Goal: Task Accomplishment & Management: Use online tool/utility

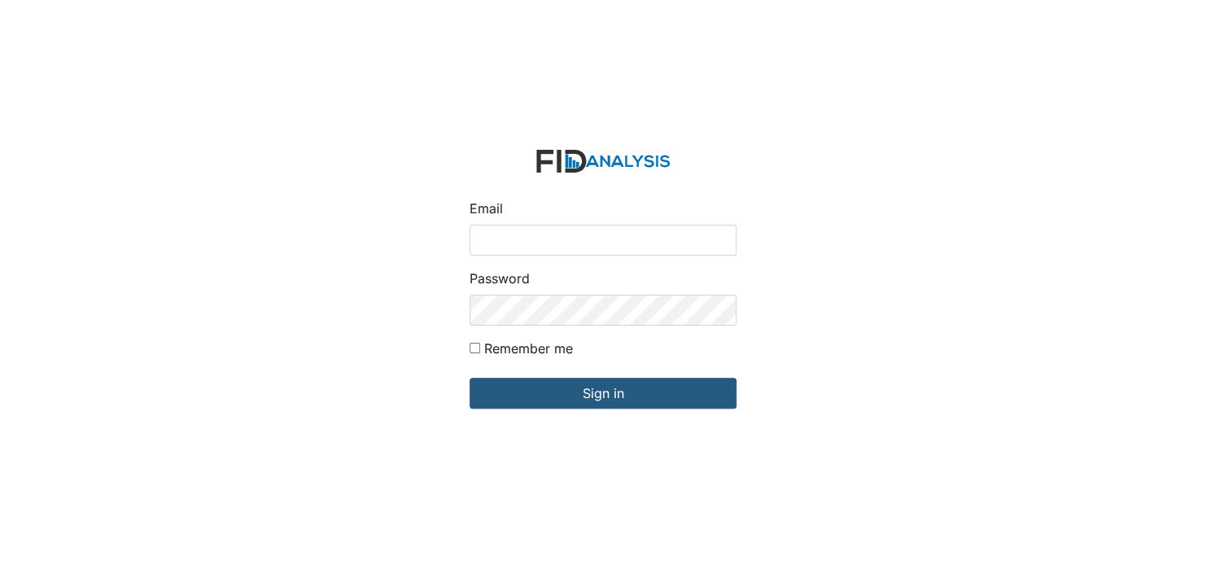
click at [507, 242] on input "Email" at bounding box center [603, 240] width 267 height 31
type input "[EMAIL_ADDRESS][DOMAIN_NAME]"
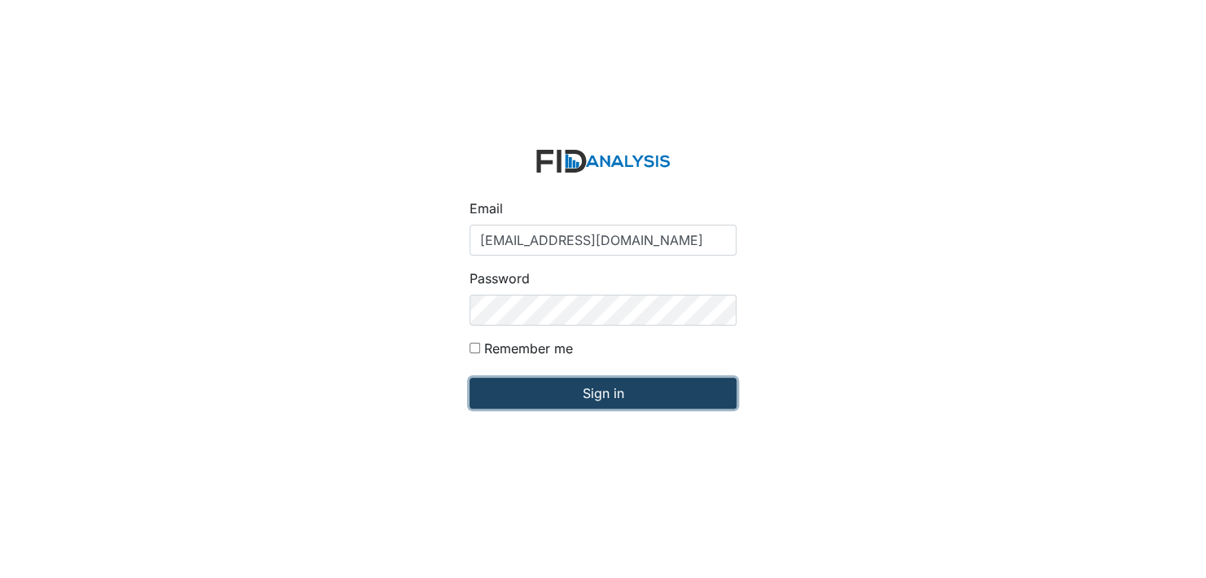
click at [582, 382] on input "Sign in" at bounding box center [603, 393] width 267 height 31
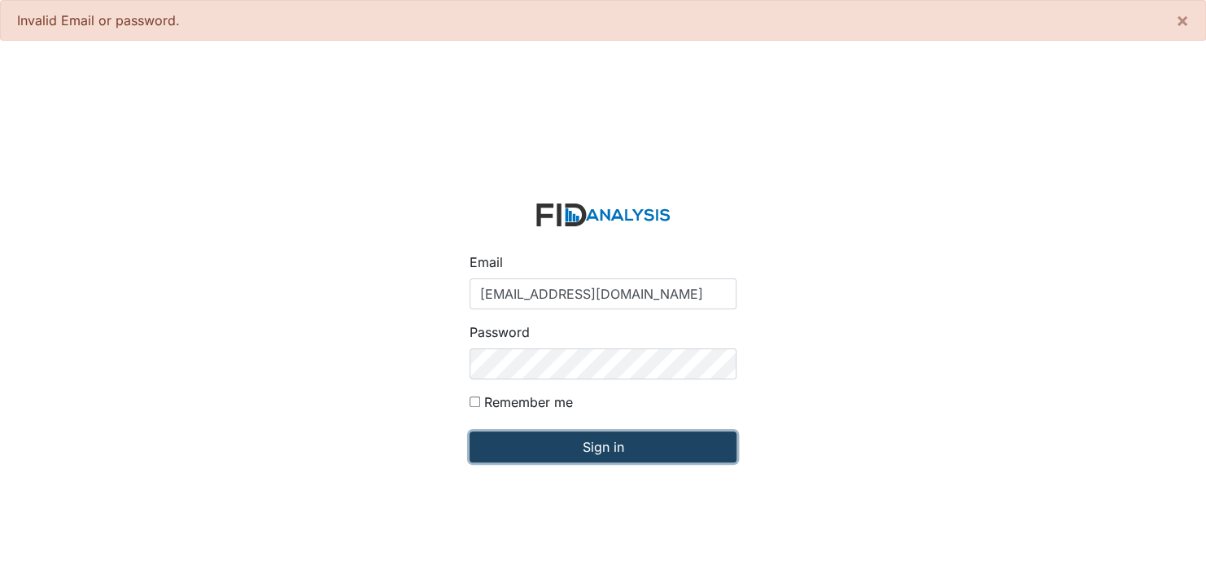
click at [611, 448] on input "Sign in" at bounding box center [603, 446] width 267 height 31
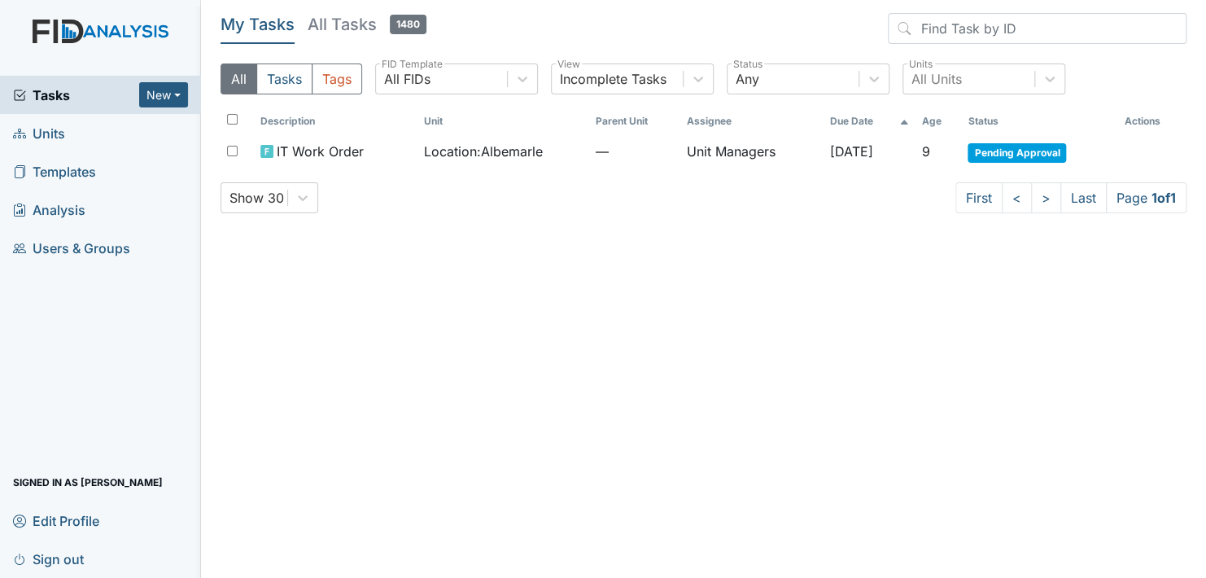
click at [57, 129] on span "Units" at bounding box center [39, 132] width 52 height 25
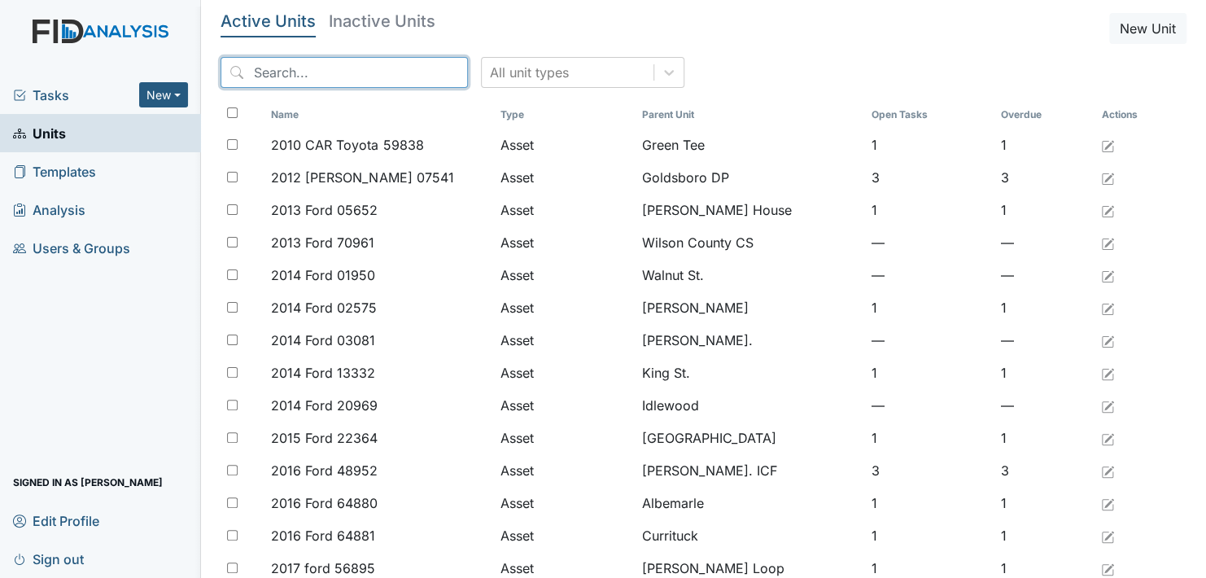
click at [254, 66] on input "search" at bounding box center [344, 72] width 247 height 31
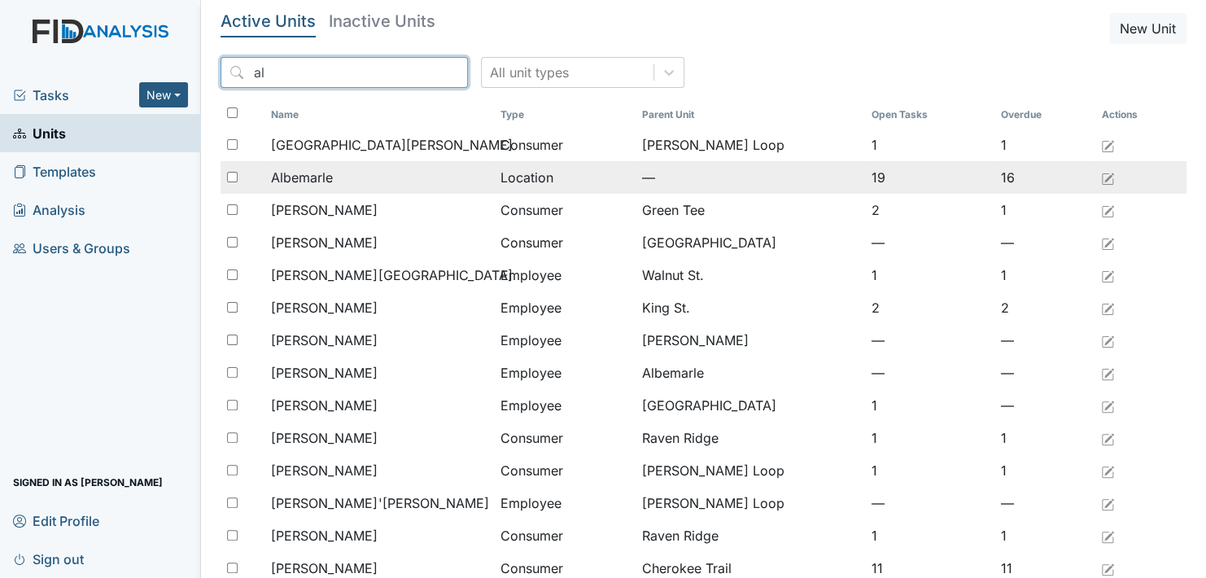
type input "al"
click at [334, 177] on div "Albemarle" at bounding box center [379, 178] width 216 height 20
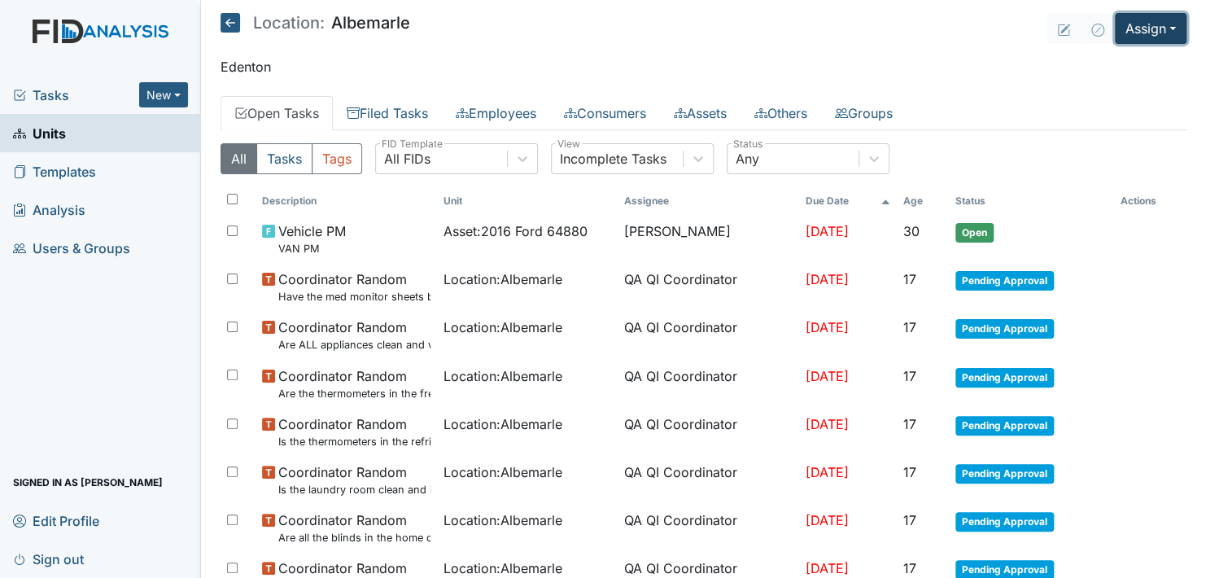
click at [1153, 29] on button "Assign" at bounding box center [1151, 28] width 72 height 31
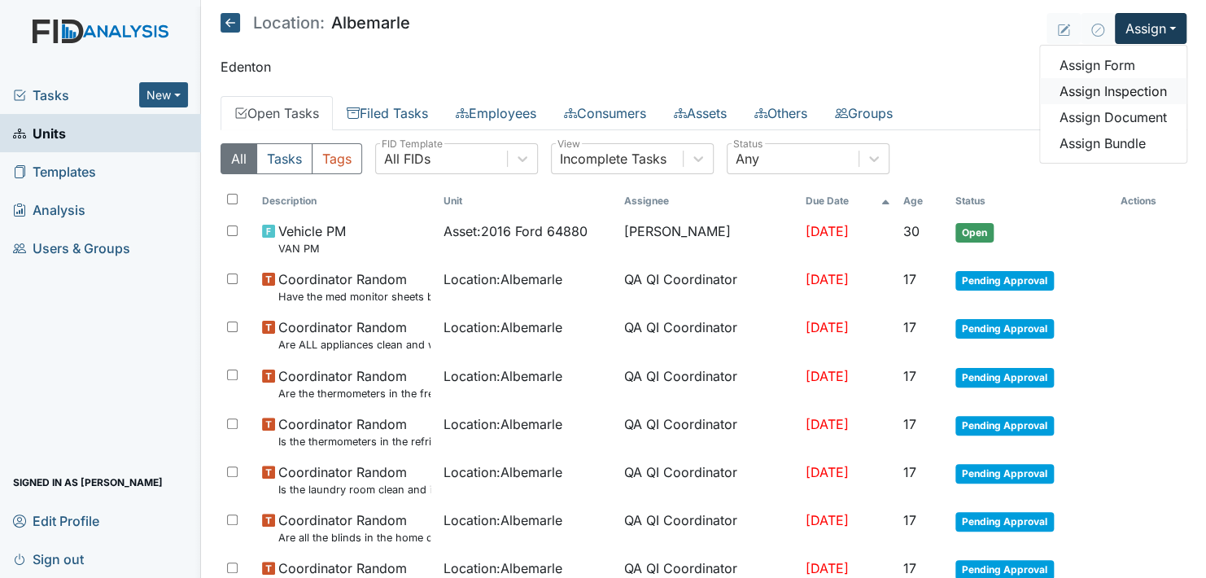
click at [1120, 90] on link "Assign Inspection" at bounding box center [1113, 91] width 146 height 26
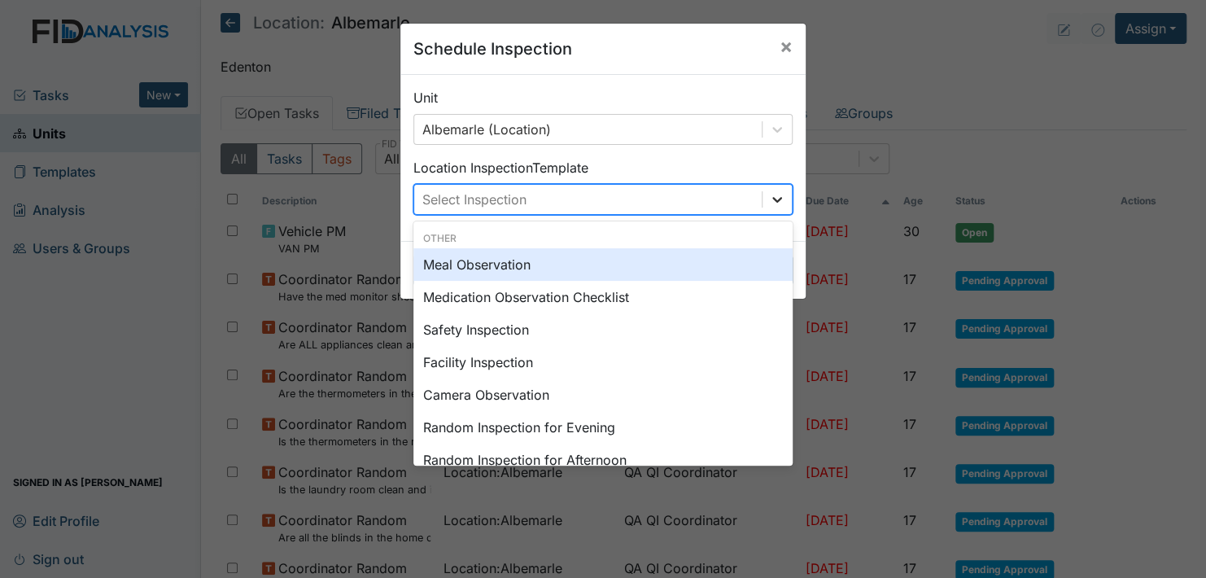
click at [772, 195] on icon at bounding box center [777, 199] width 16 height 16
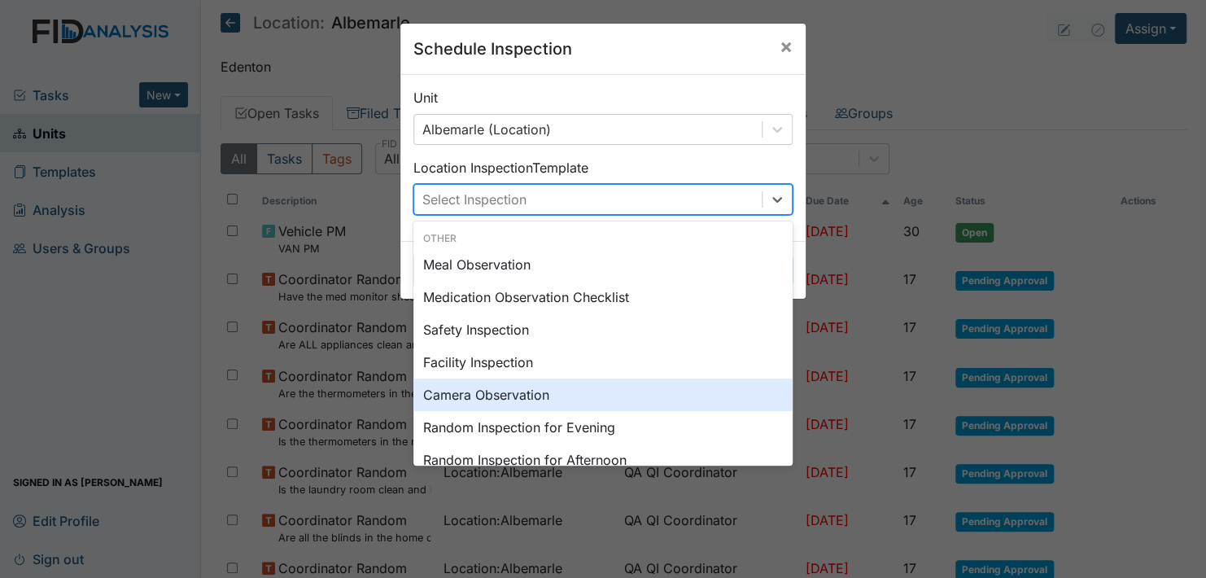
click at [652, 384] on div "Camera Observation" at bounding box center [602, 394] width 379 height 33
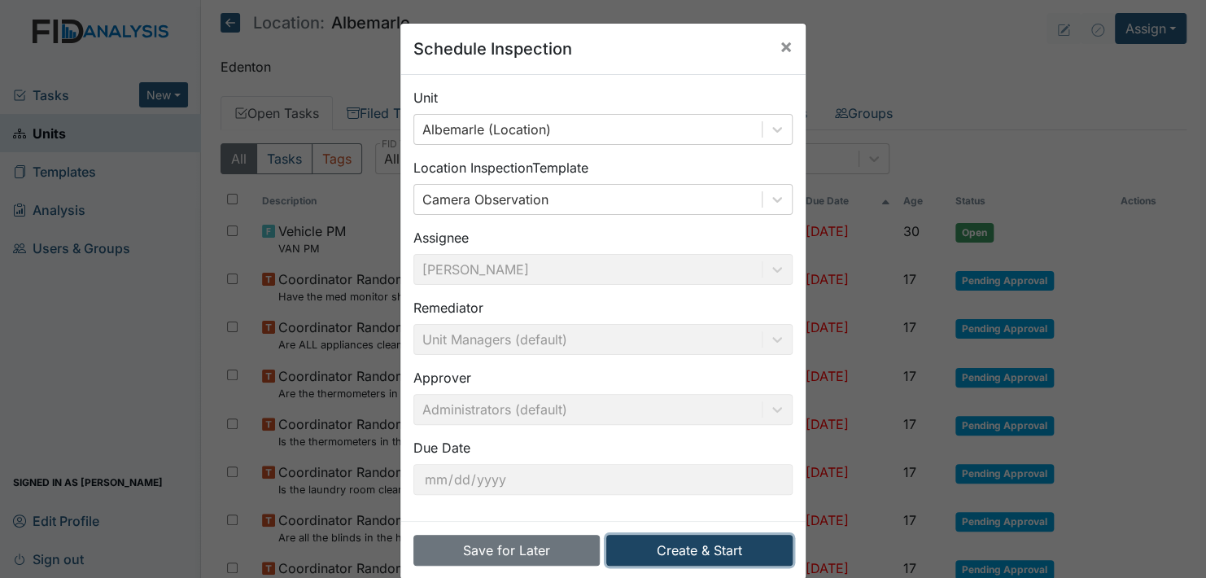
click at [683, 548] on button "Create & Start" at bounding box center [699, 550] width 186 height 31
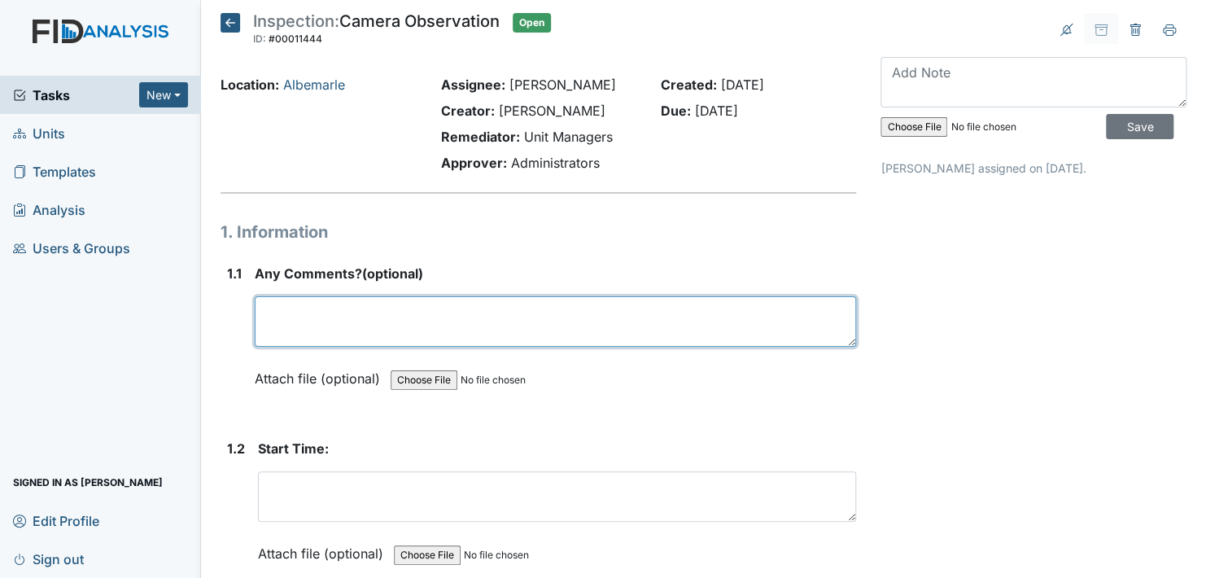
click at [308, 322] on textarea at bounding box center [555, 321] width 601 height 50
type textarea "No"
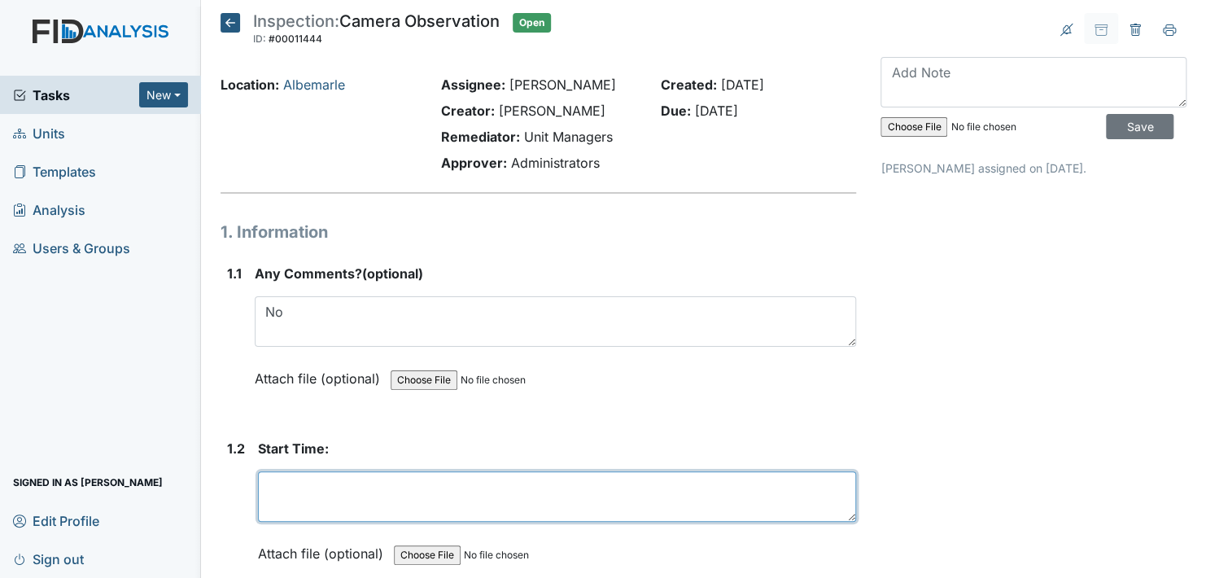
click at [325, 488] on textarea at bounding box center [557, 496] width 598 height 50
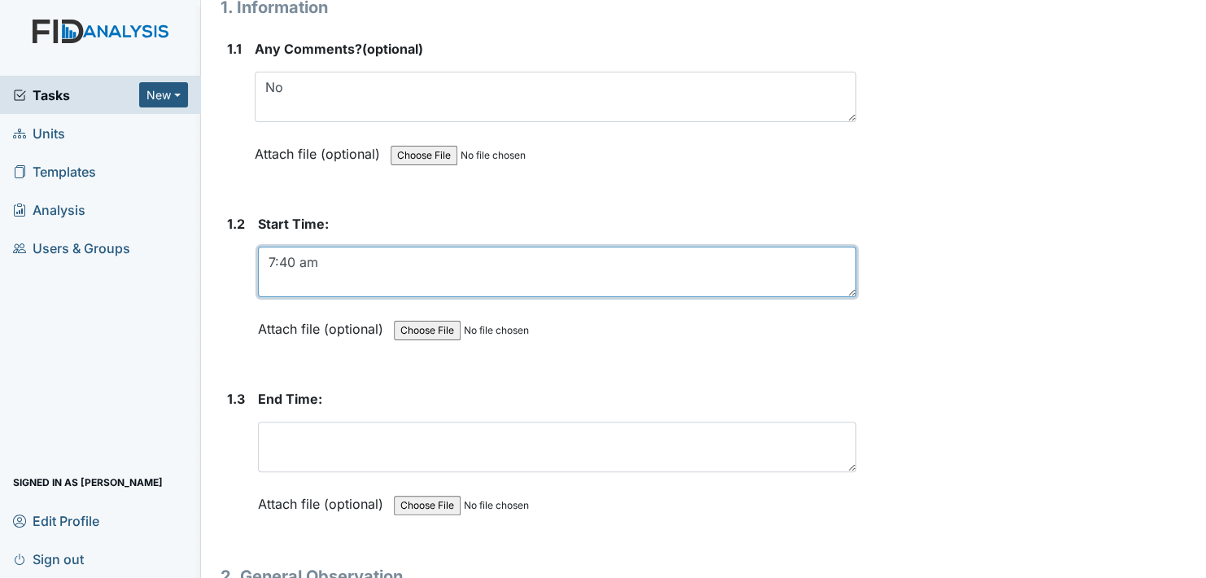
scroll to position [244, 0]
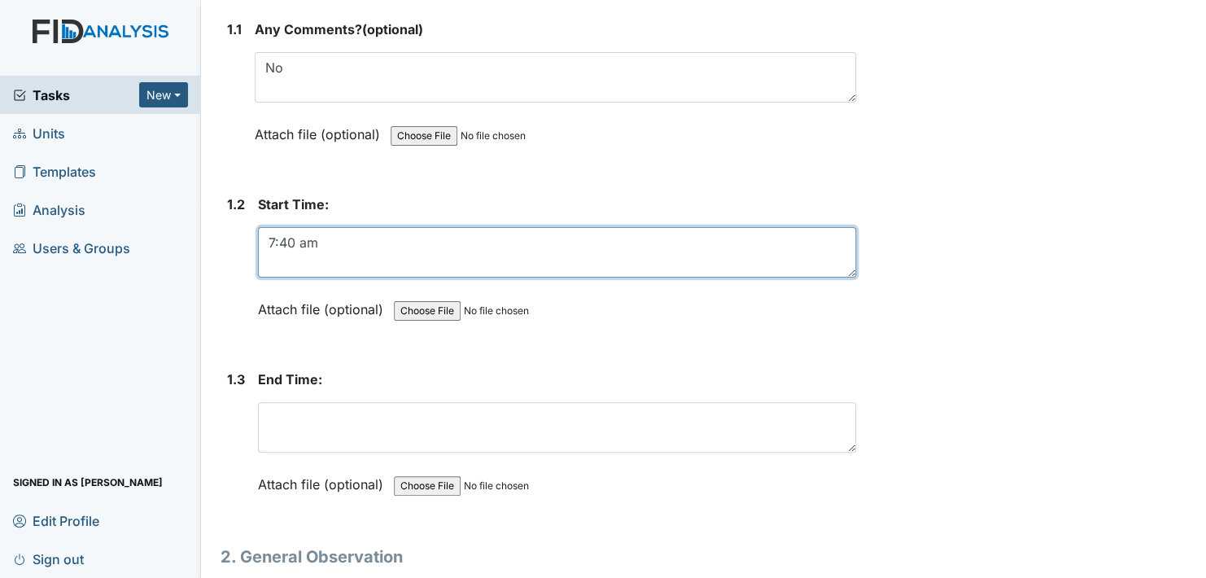
type textarea "7:40 am"
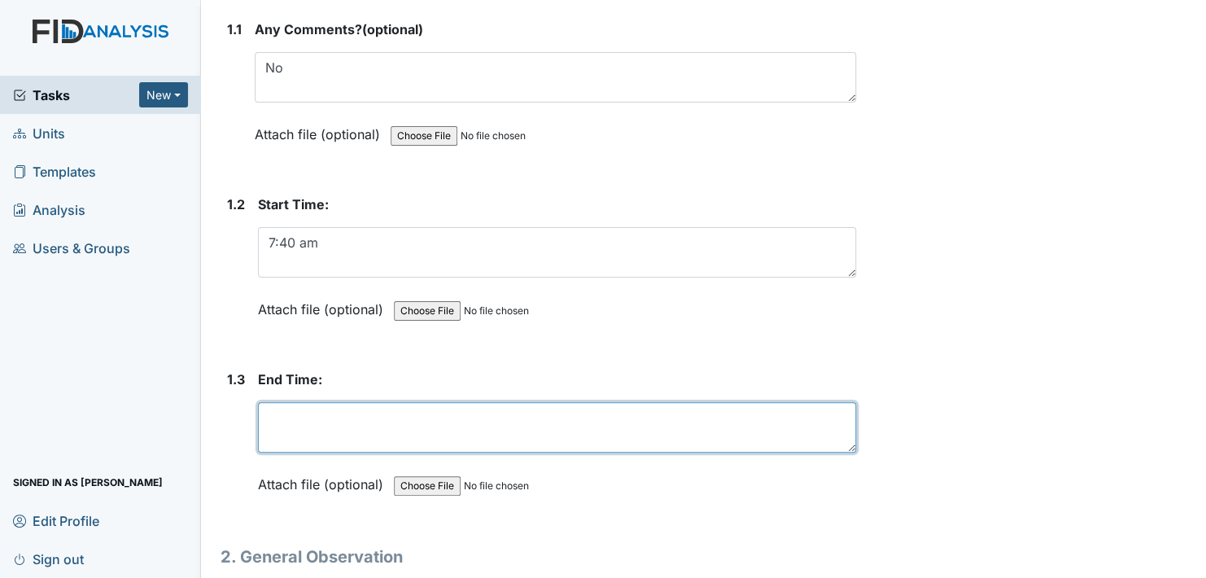
click at [318, 432] on textarea at bounding box center [557, 427] width 598 height 50
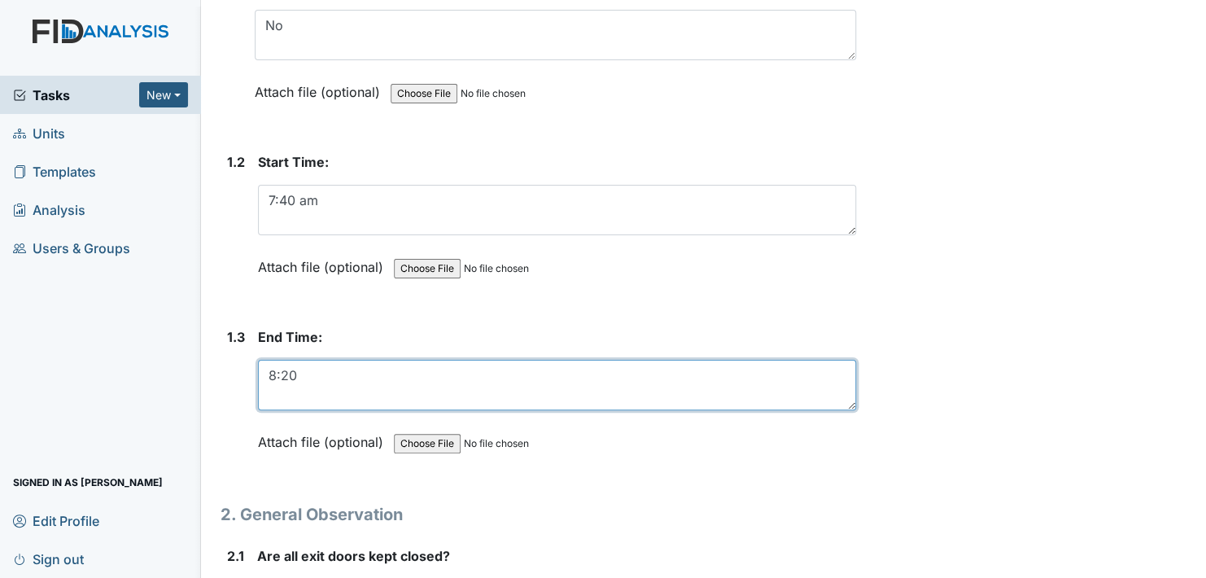
scroll to position [407, 0]
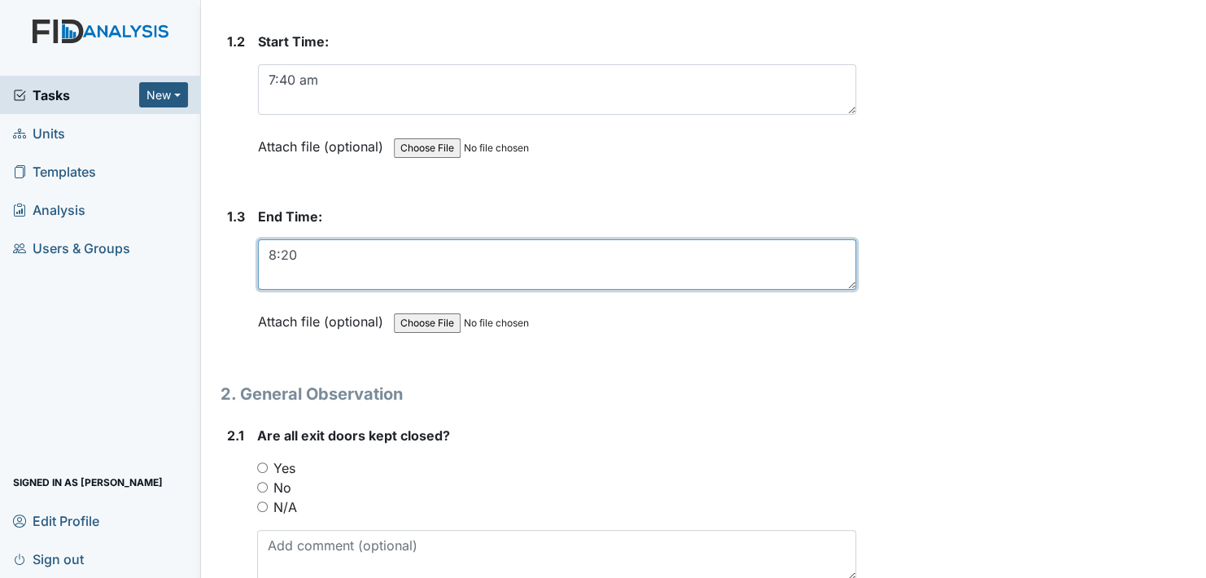
type textarea "8:20"
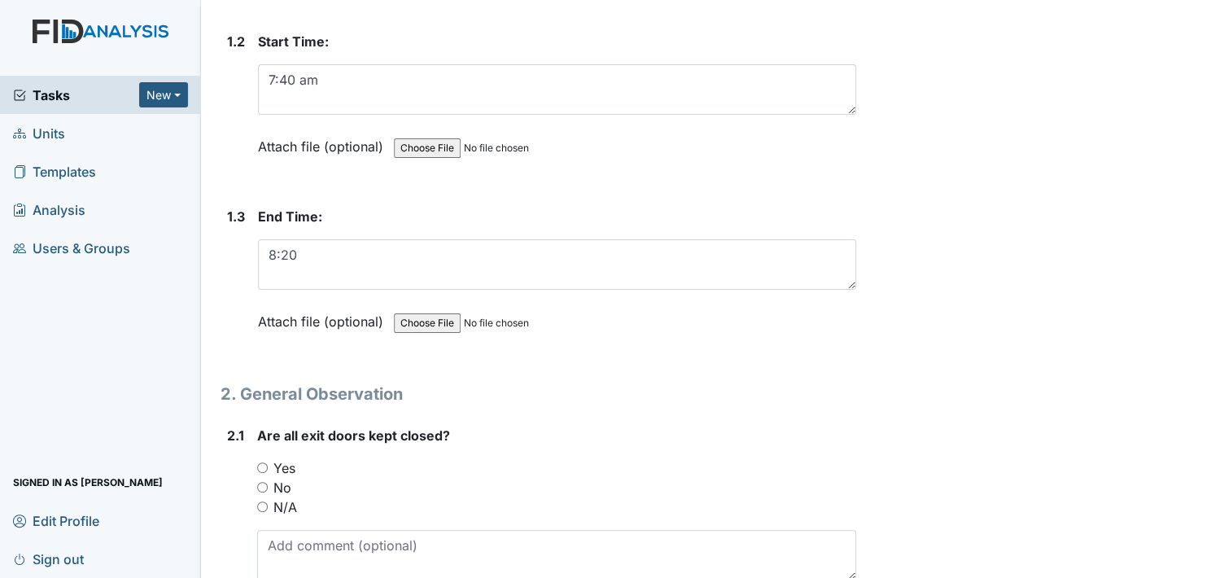
click at [265, 465] on input "Yes" at bounding box center [262, 467] width 11 height 11
radio input "true"
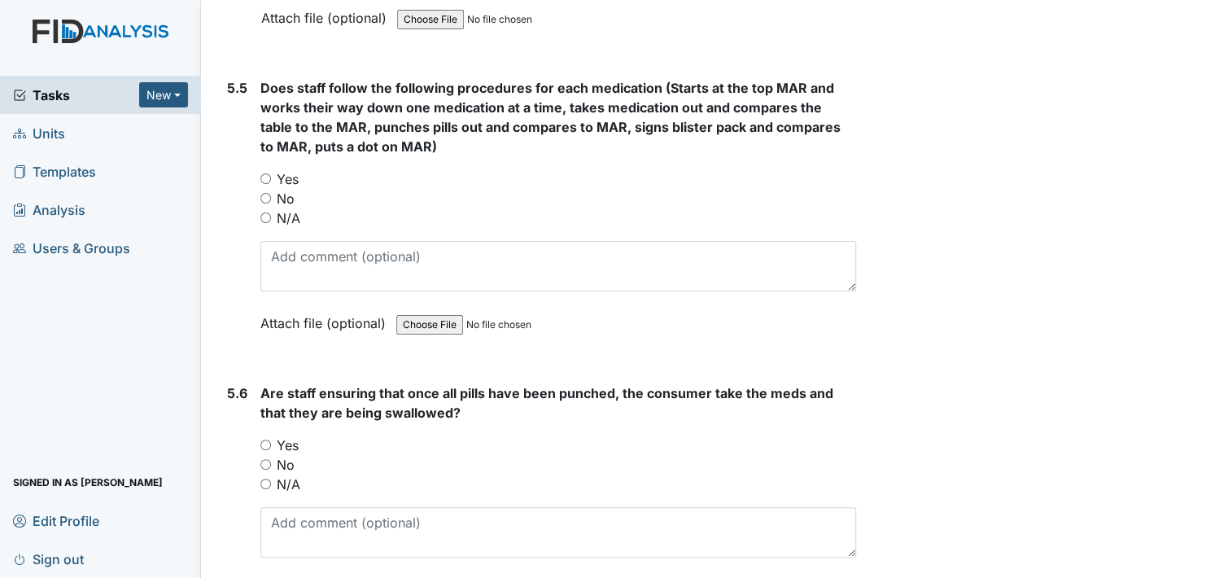
scroll to position [8219, 0]
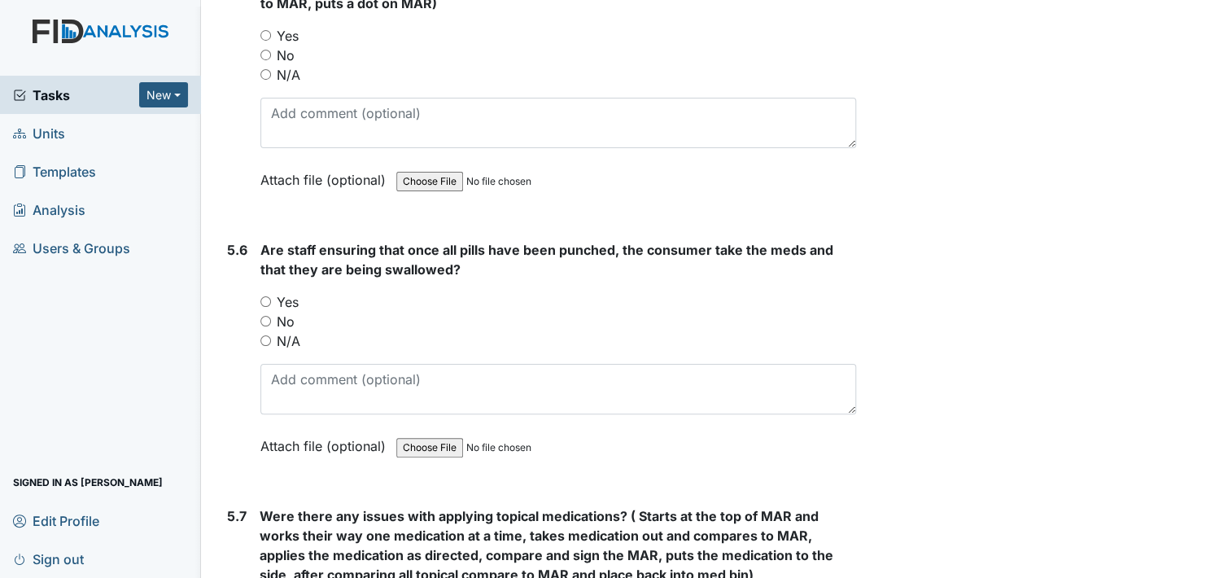
drag, startPoint x: 727, startPoint y: 529, endPoint x: 703, endPoint y: 516, distance: 27.0
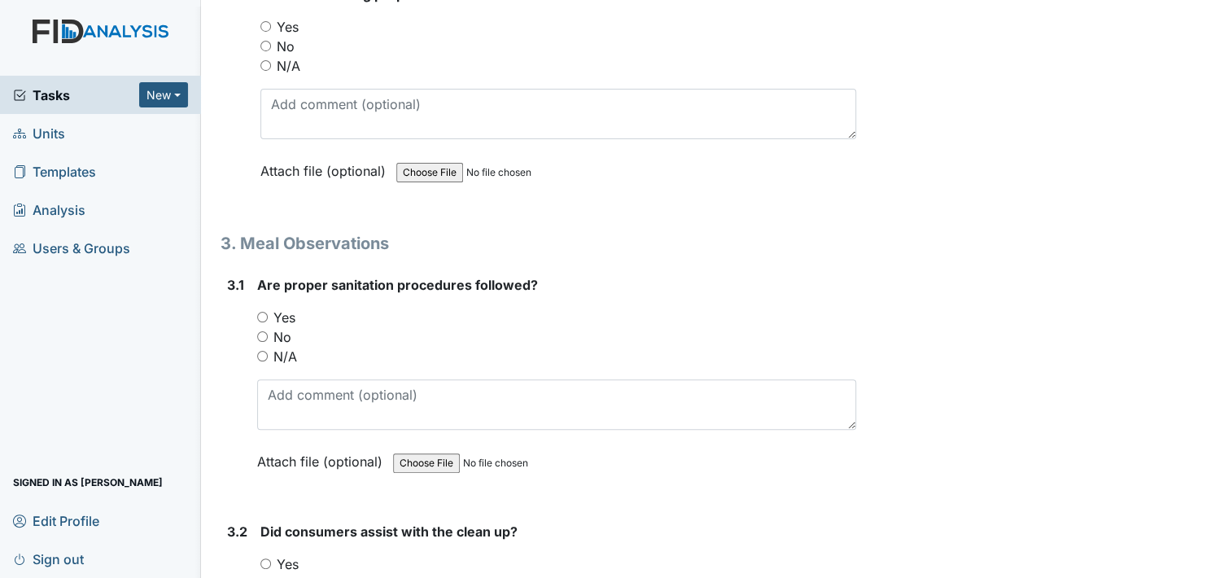
scroll to position [0, 0]
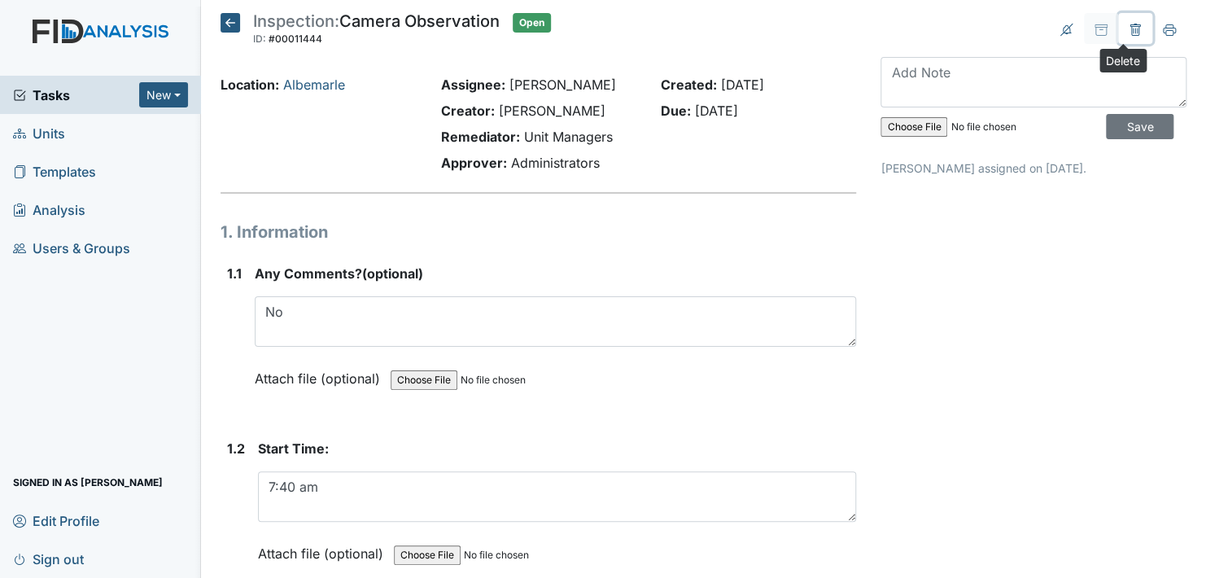
click at [1129, 31] on icon at bounding box center [1135, 30] width 13 height 13
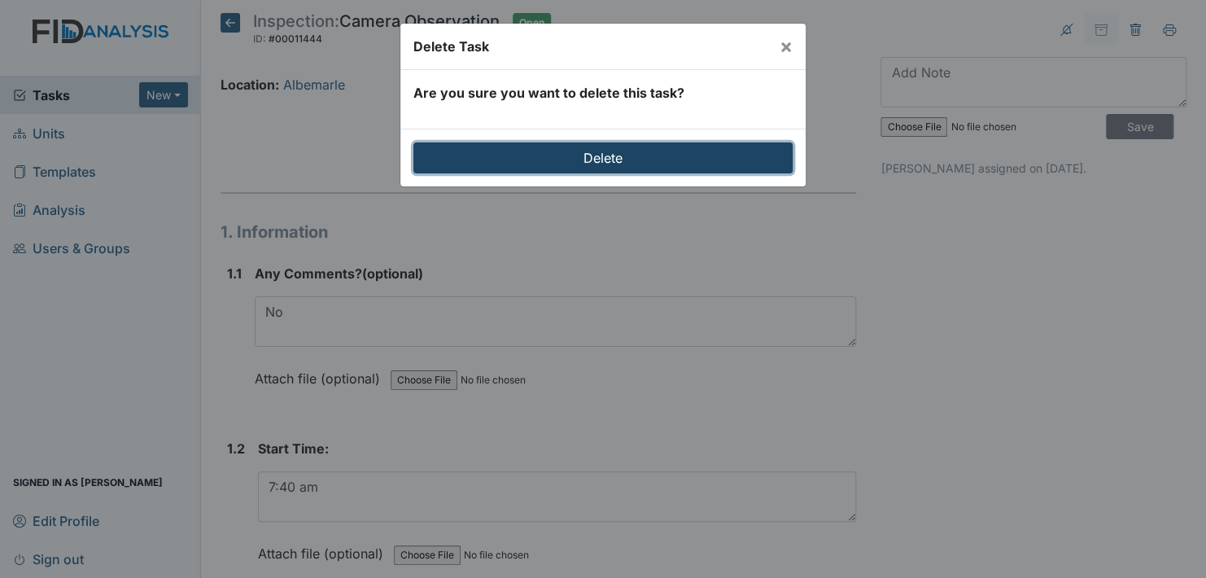
click at [648, 164] on input "Delete" at bounding box center [602, 157] width 379 height 31
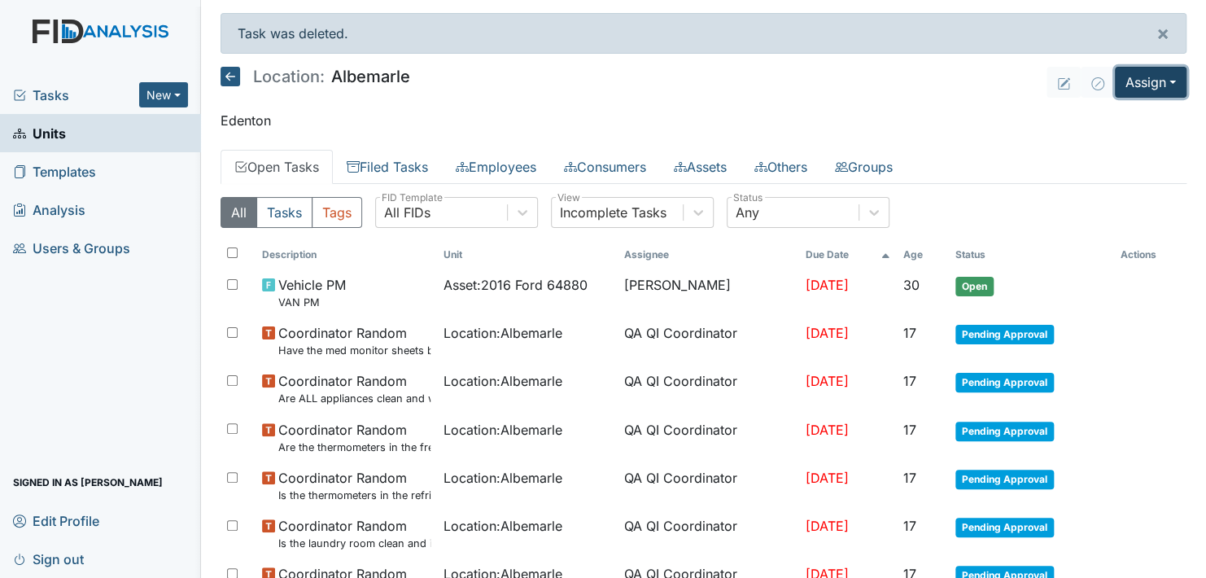
click at [1151, 82] on button "Assign" at bounding box center [1151, 82] width 72 height 31
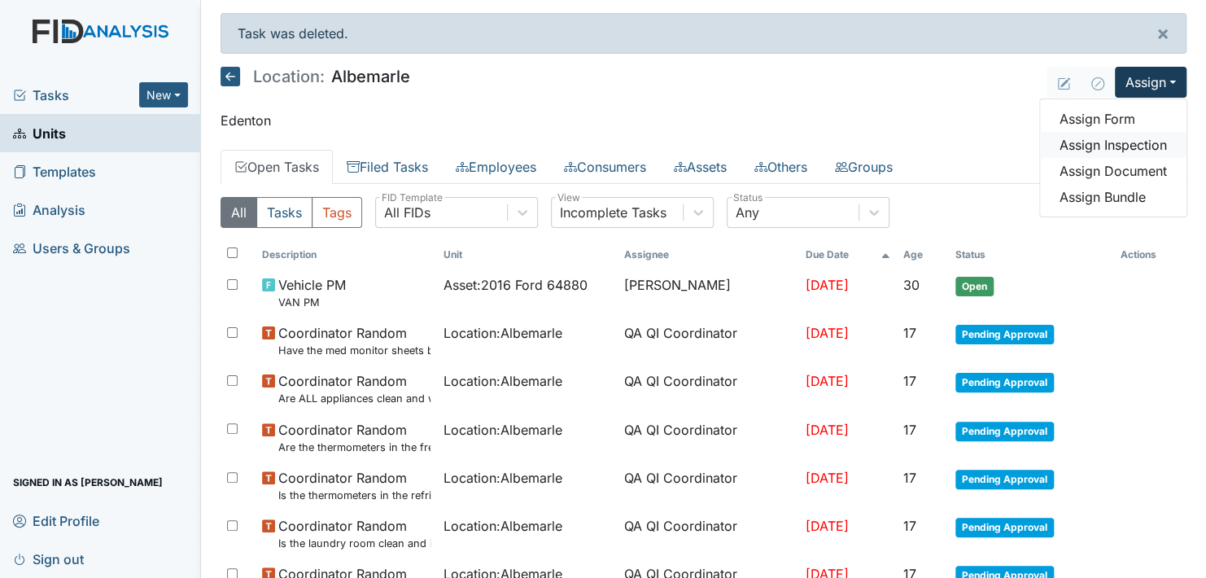
click at [1120, 142] on link "Assign Inspection" at bounding box center [1113, 145] width 146 height 26
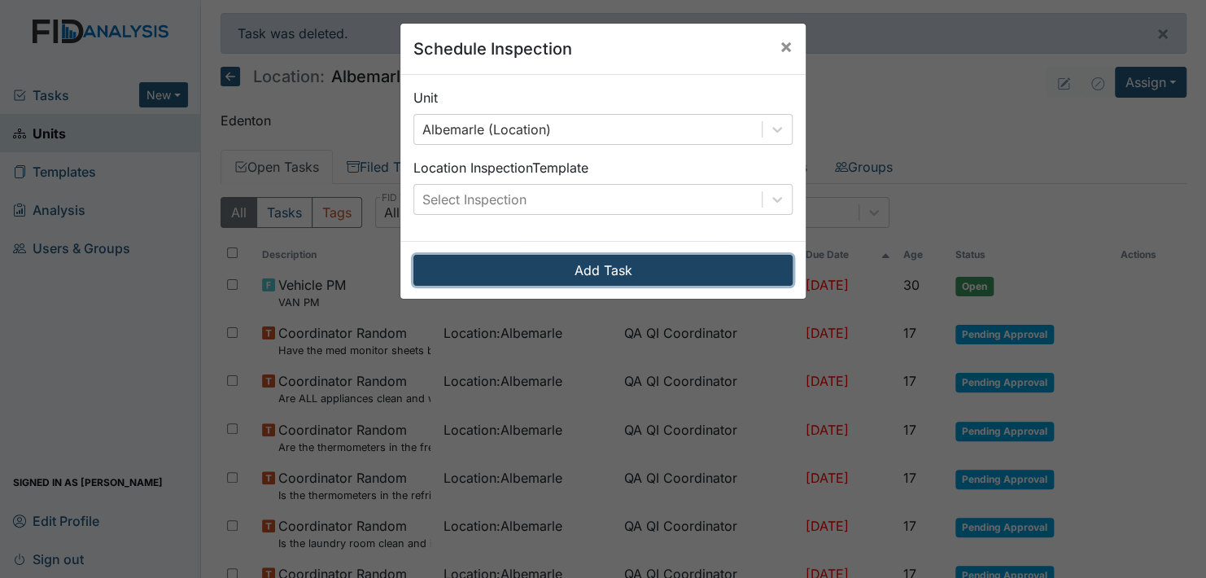
click at [695, 266] on button "Add Task" at bounding box center [602, 270] width 379 height 31
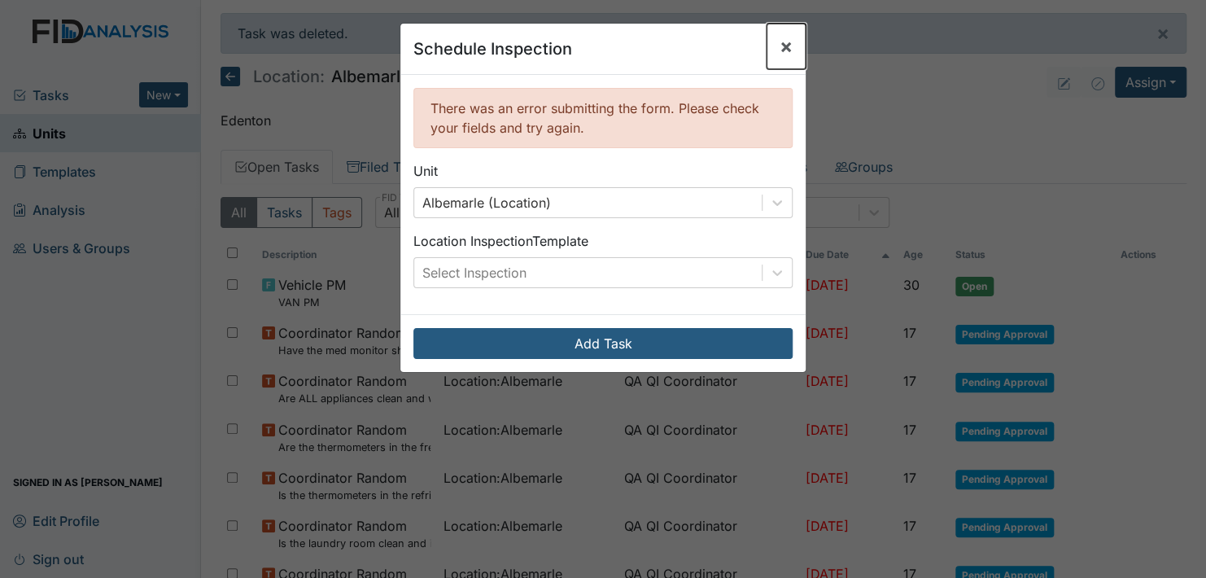
click at [780, 50] on span "×" at bounding box center [786, 46] width 13 height 24
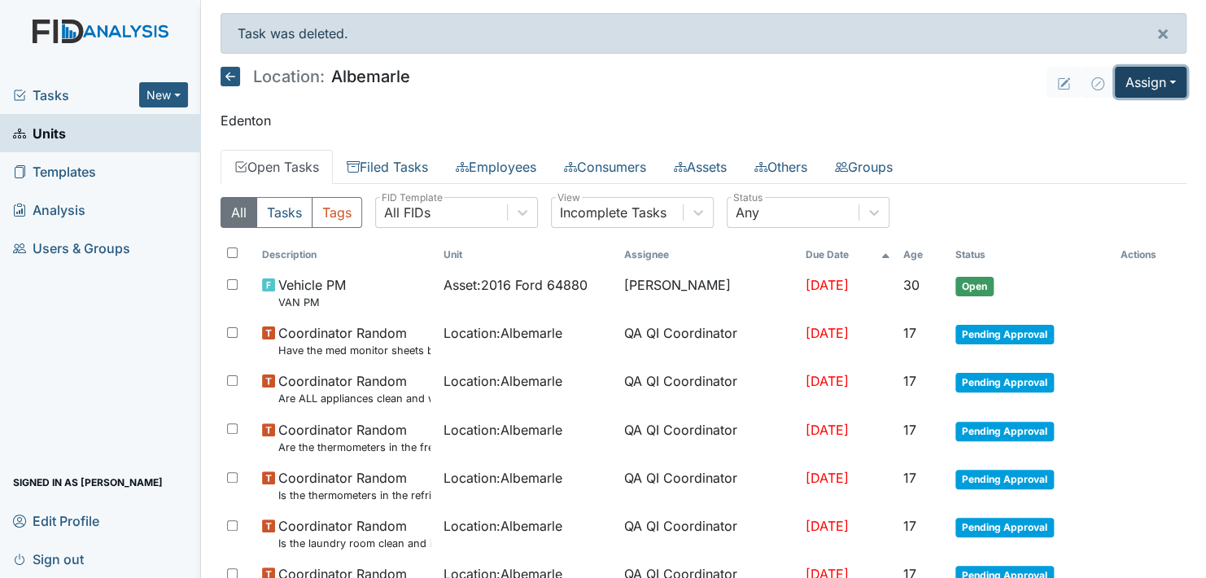
click at [1155, 80] on button "Assign" at bounding box center [1151, 82] width 72 height 31
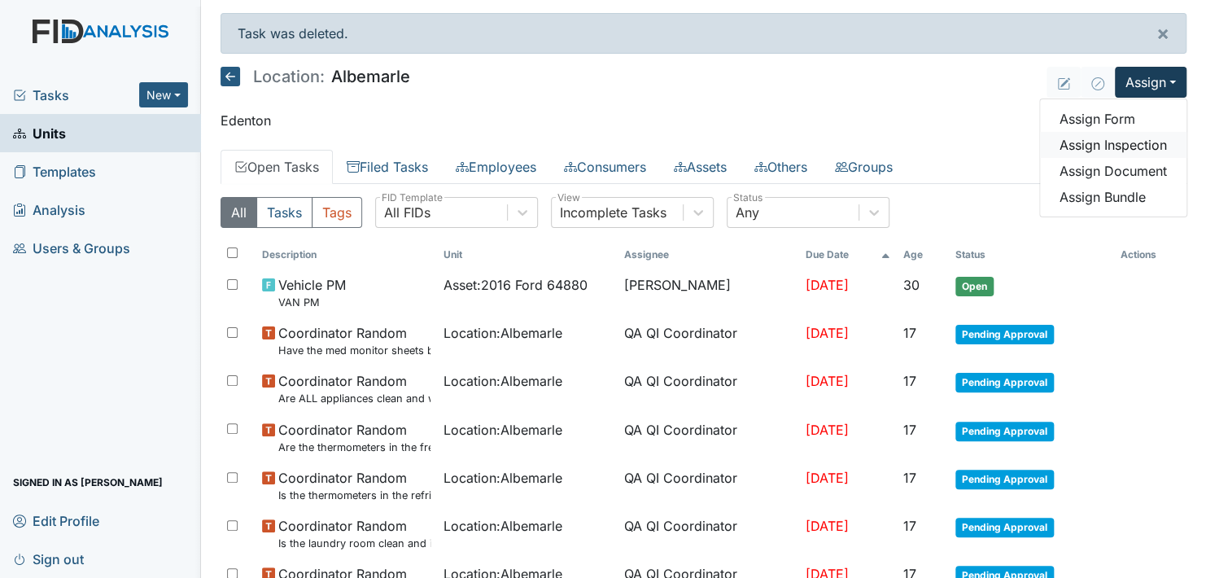
click at [1120, 142] on link "Assign Inspection" at bounding box center [1113, 145] width 146 height 26
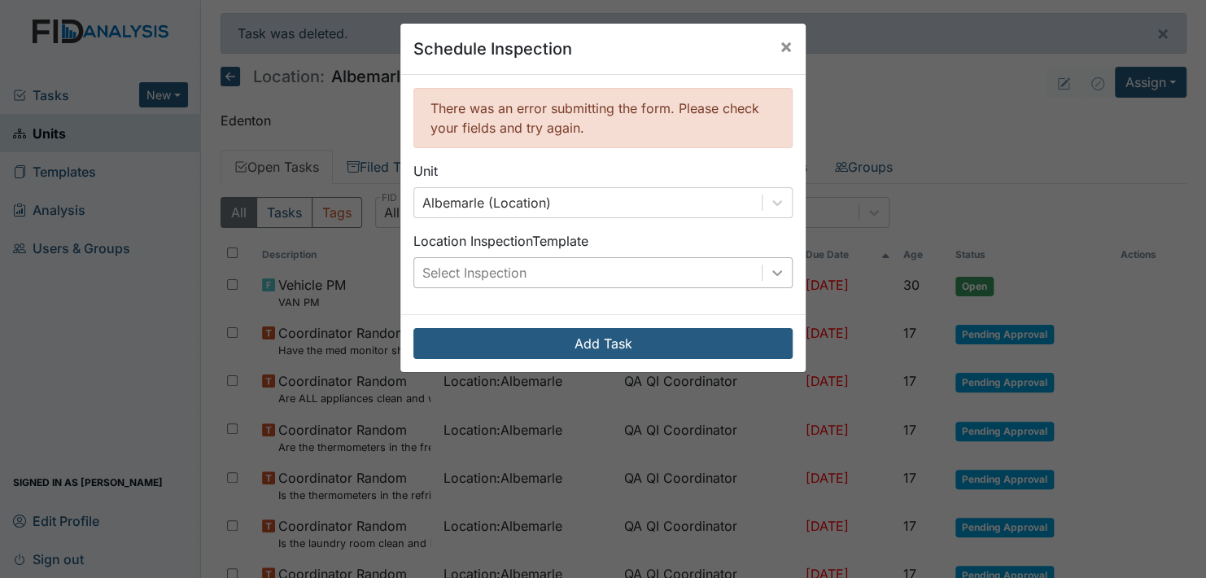
click at [774, 274] on icon at bounding box center [777, 272] width 16 height 16
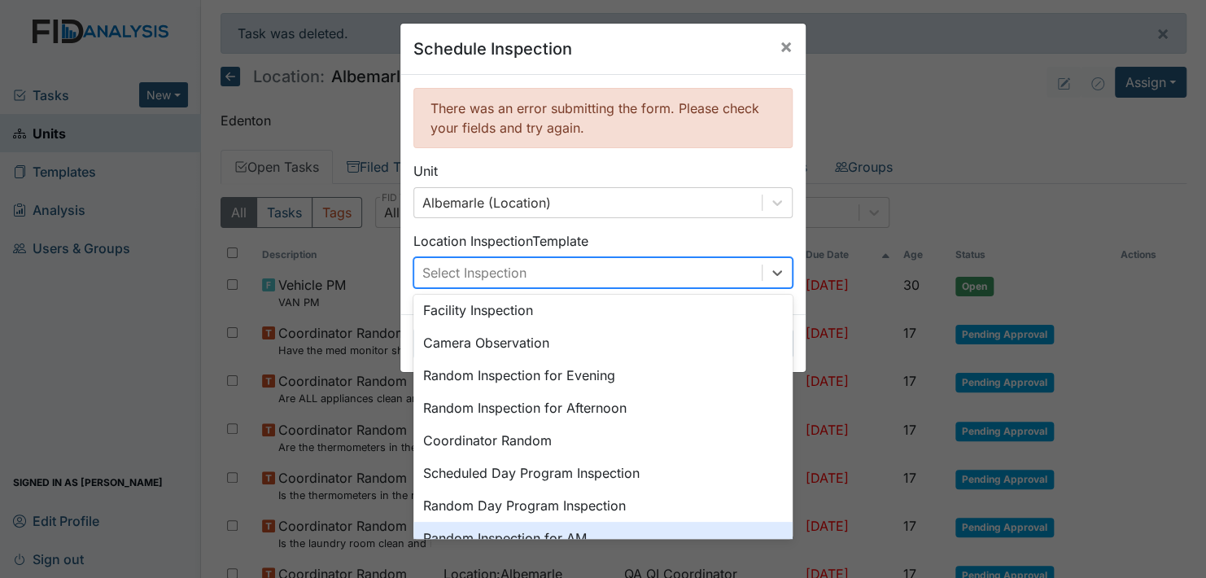
scroll to position [280, 0]
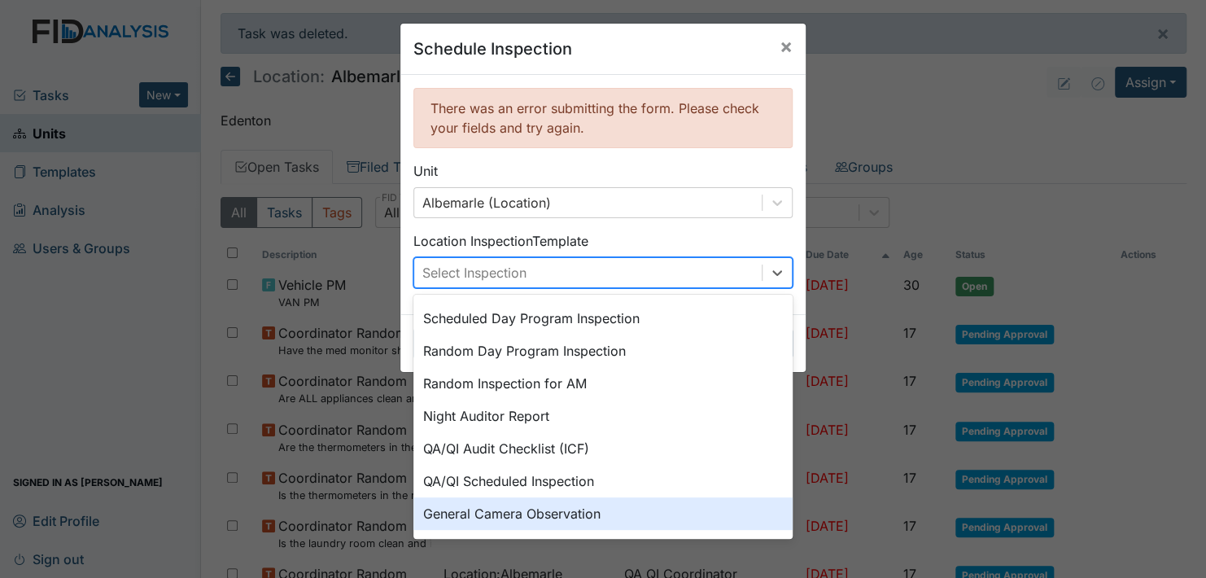
click at [595, 504] on div "General Camera Observation" at bounding box center [602, 513] width 379 height 33
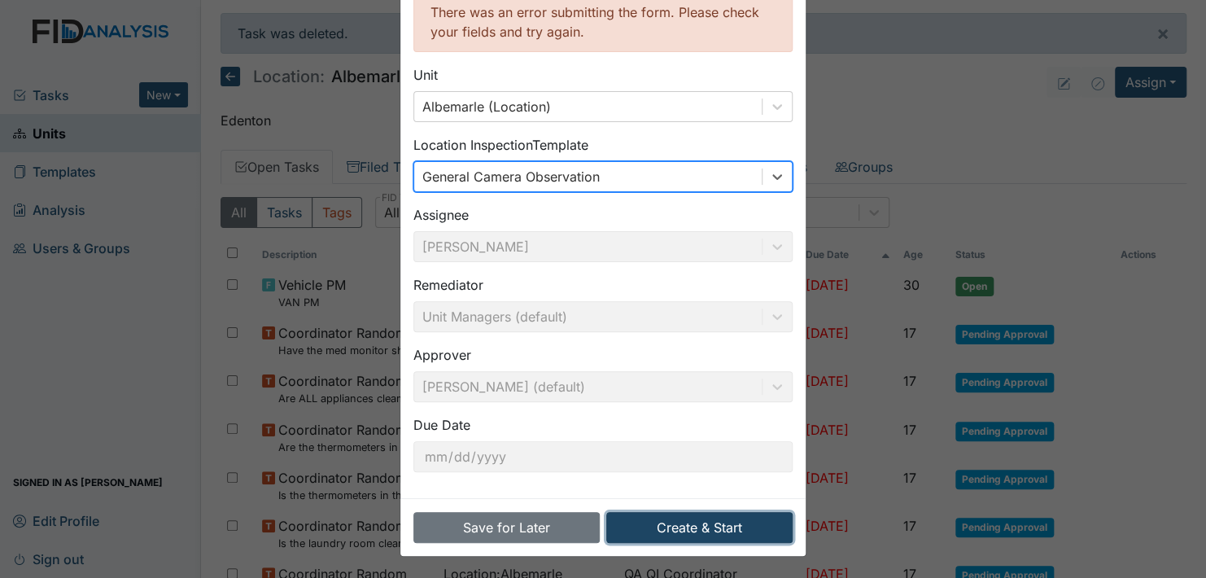
click at [686, 526] on button "Create & Start" at bounding box center [699, 527] width 186 height 31
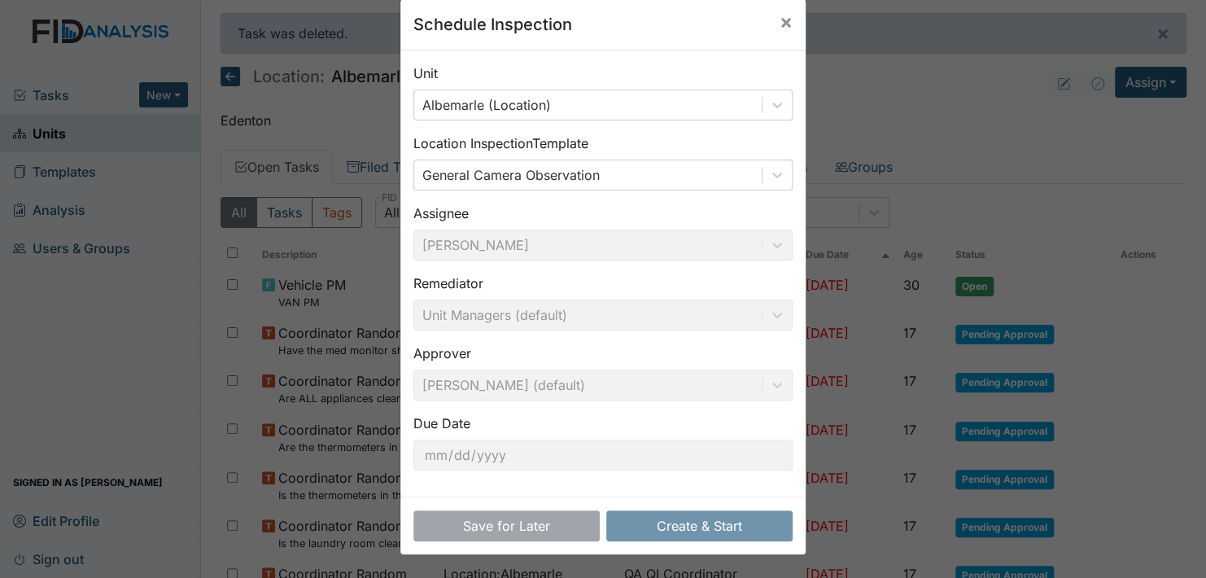
scroll to position [23, 0]
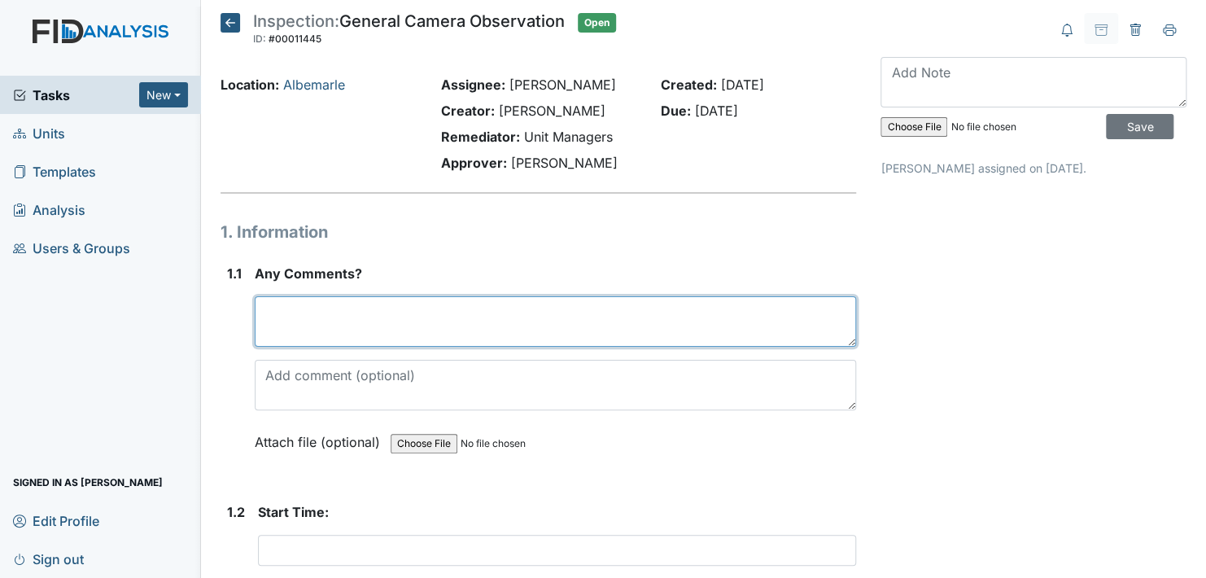
click at [342, 327] on textarea at bounding box center [555, 321] width 601 height 50
type textarea "None"
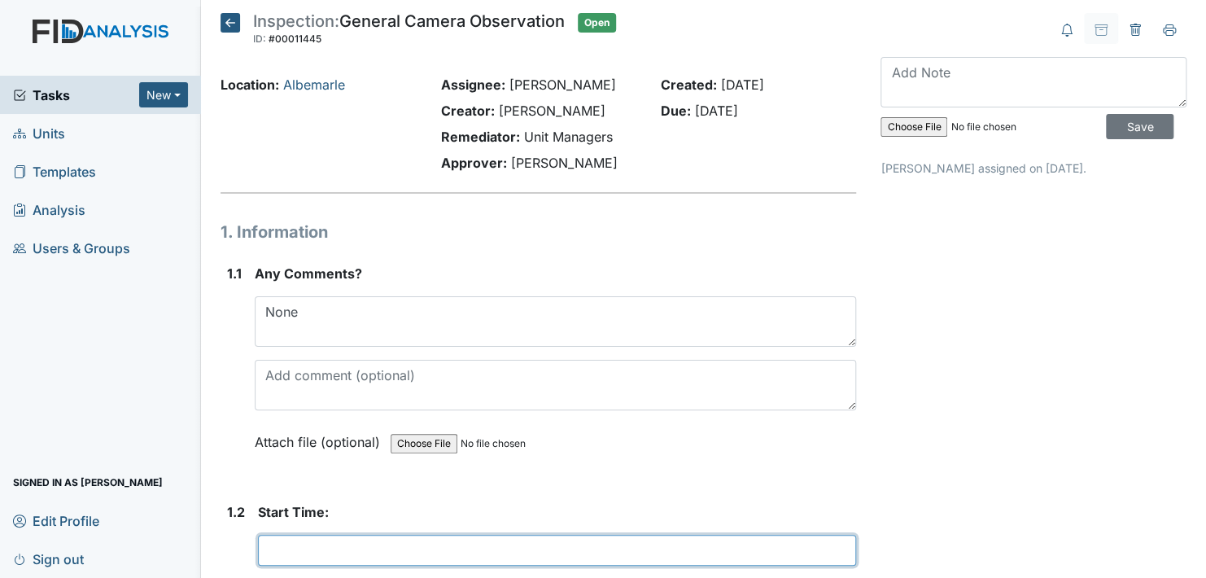
click at [344, 541] on input "text" at bounding box center [557, 550] width 598 height 31
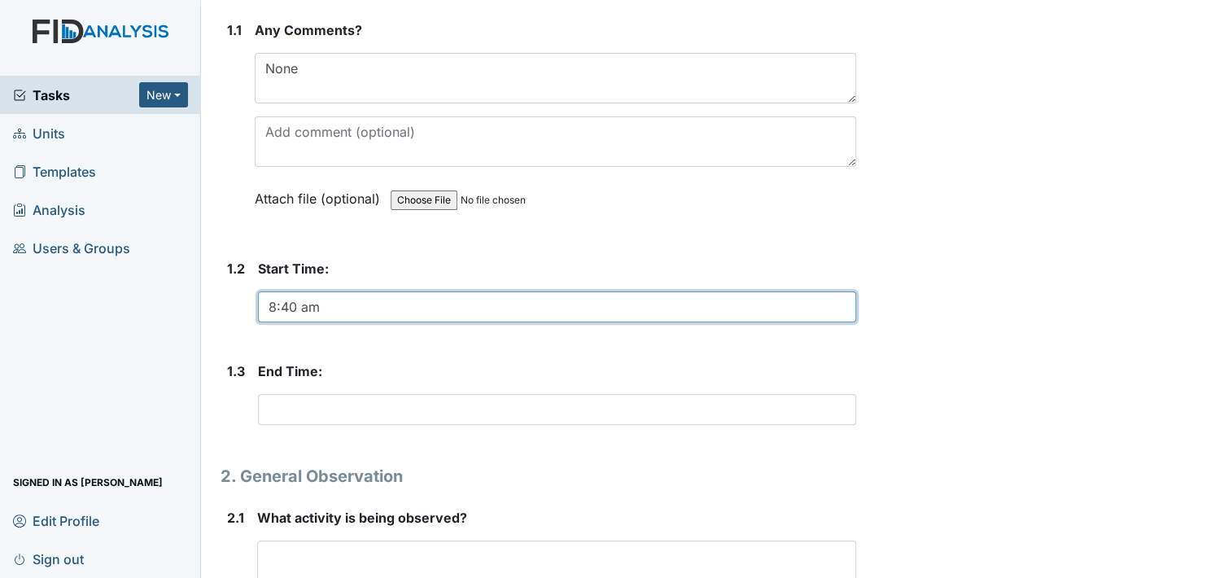
scroll to position [244, 0]
type input "8:40 am"
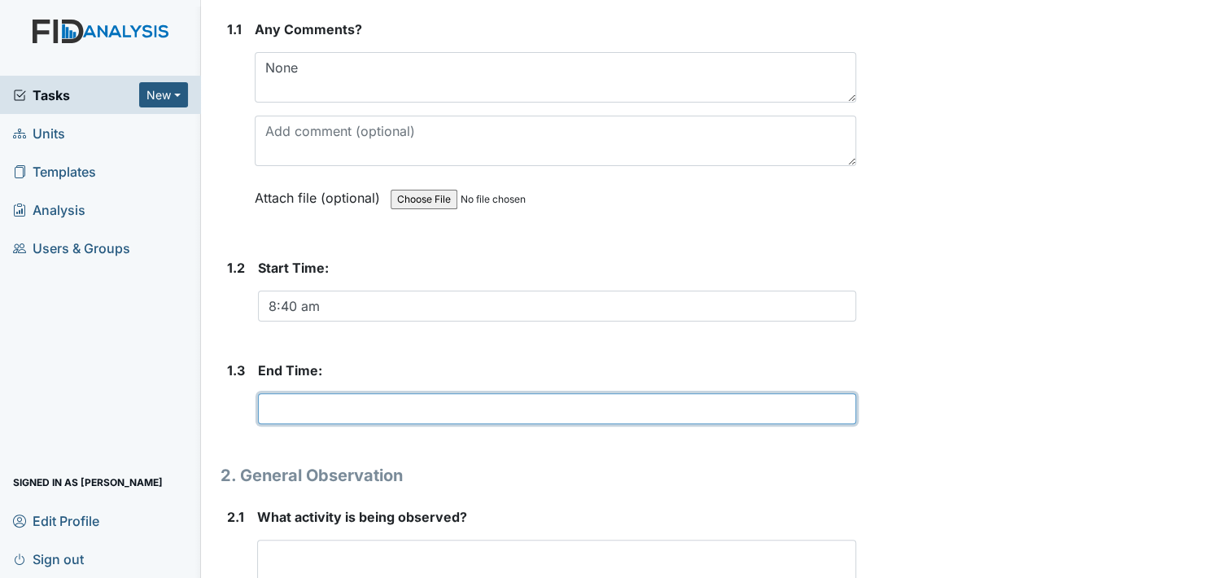
click at [323, 411] on input "text" at bounding box center [557, 408] width 598 height 31
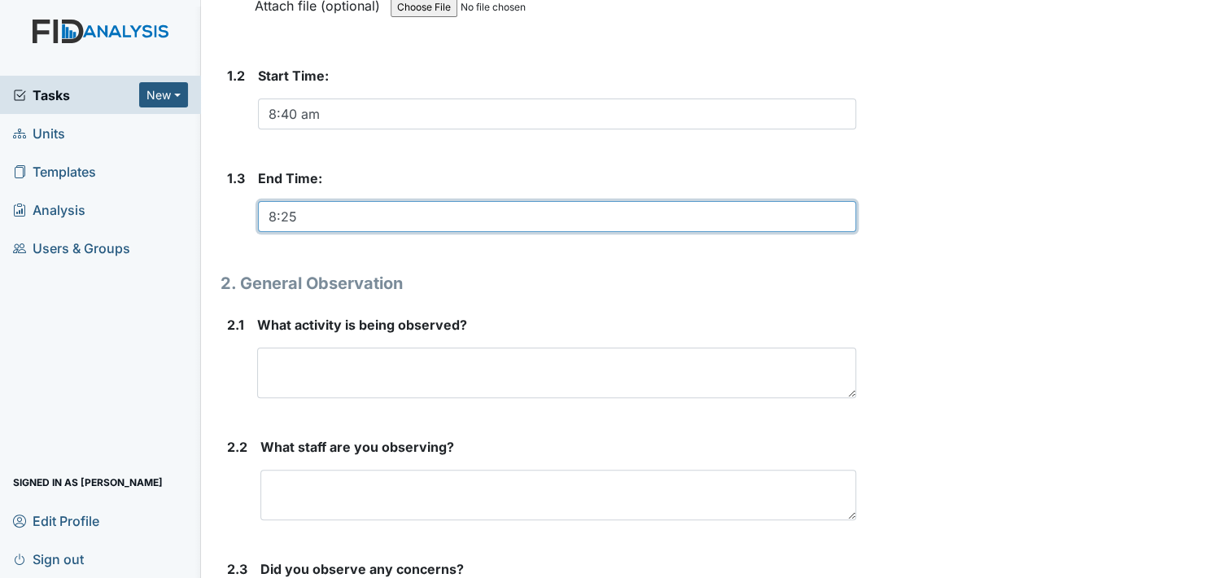
scroll to position [488, 0]
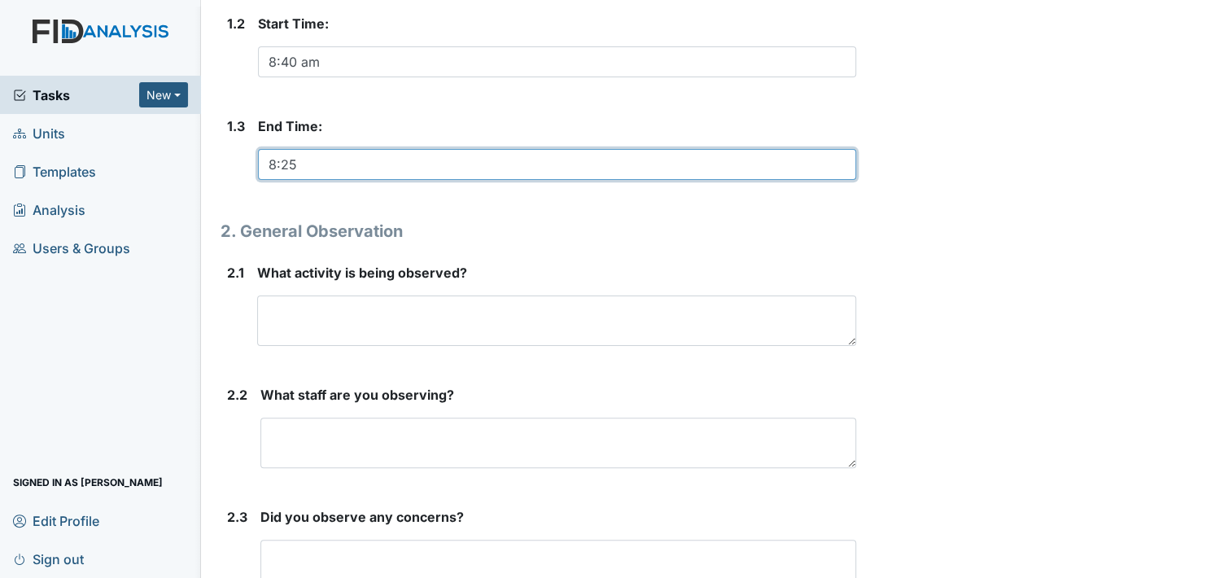
type input "8:25"
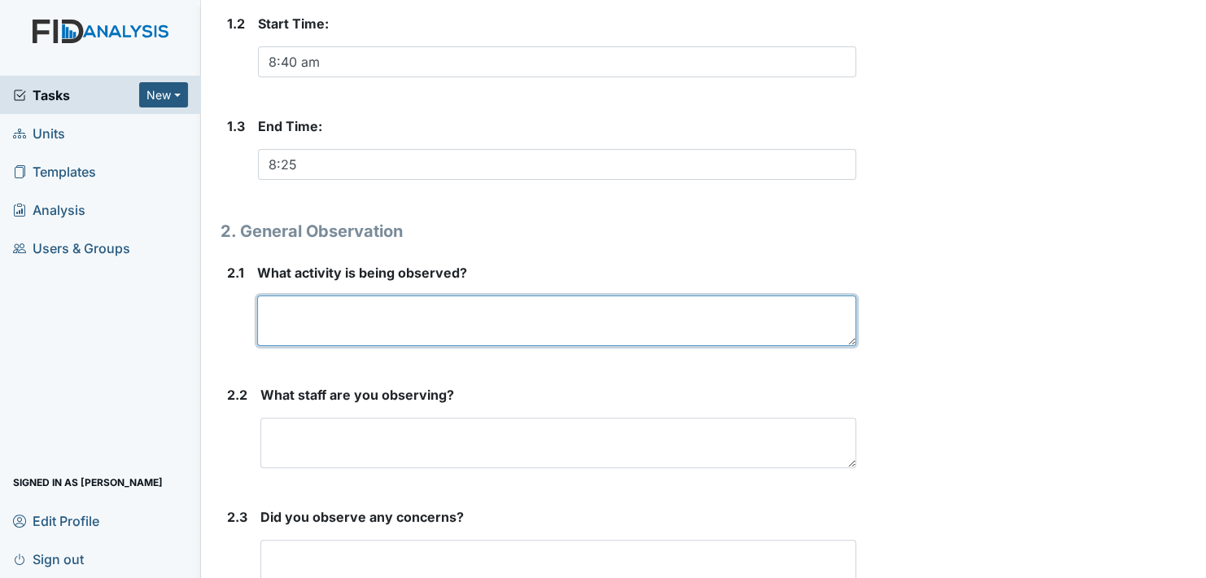
click at [326, 320] on textarea at bounding box center [556, 320] width 599 height 50
type textarea "L"
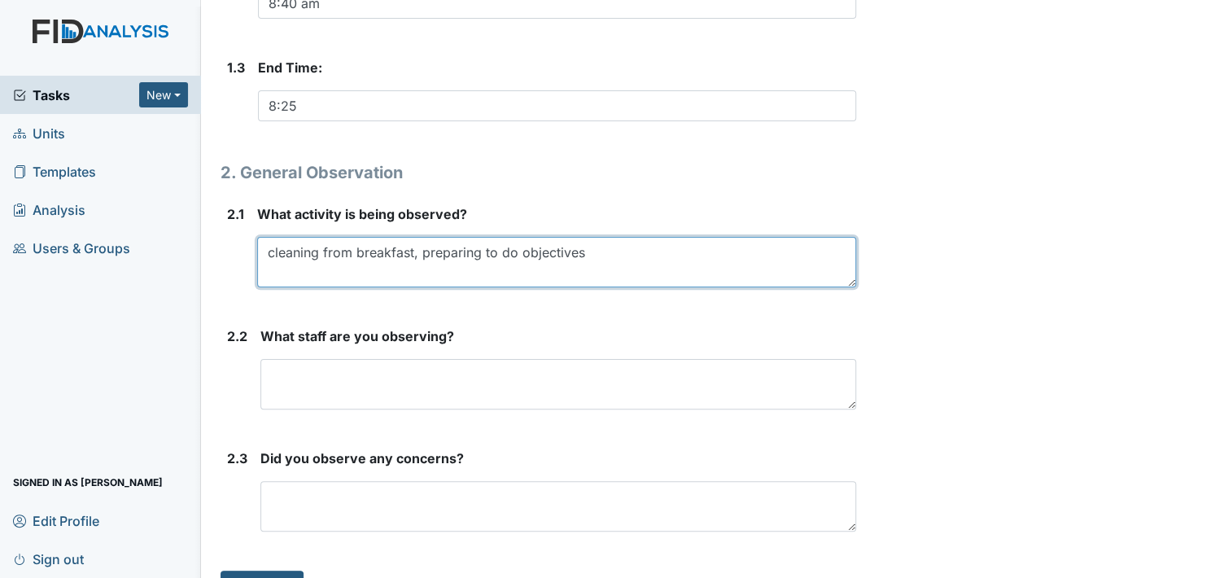
scroll to position [580, 0]
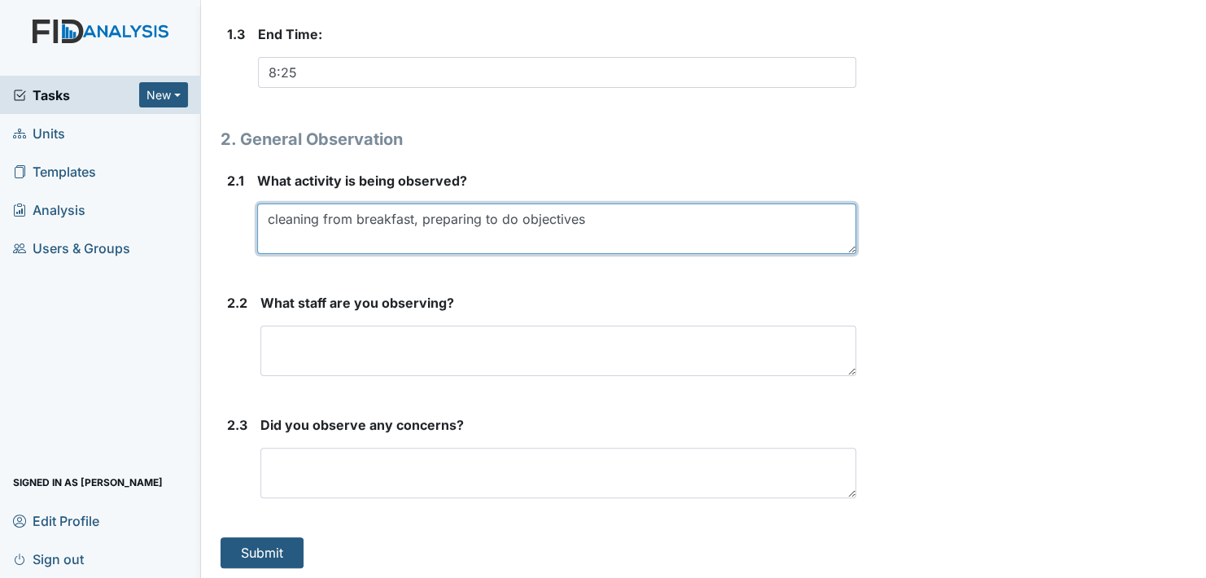
type textarea "cleaning from breakfast, preparing to do objectives"
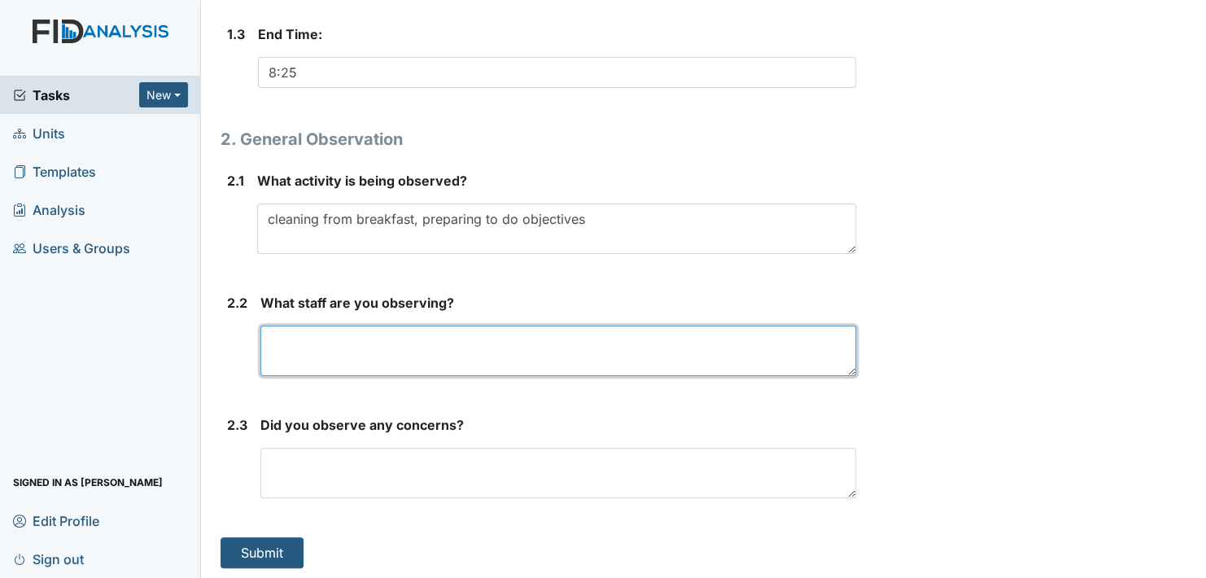
click at [312, 363] on textarea at bounding box center [558, 350] width 596 height 50
type textarea "Assisting staff"
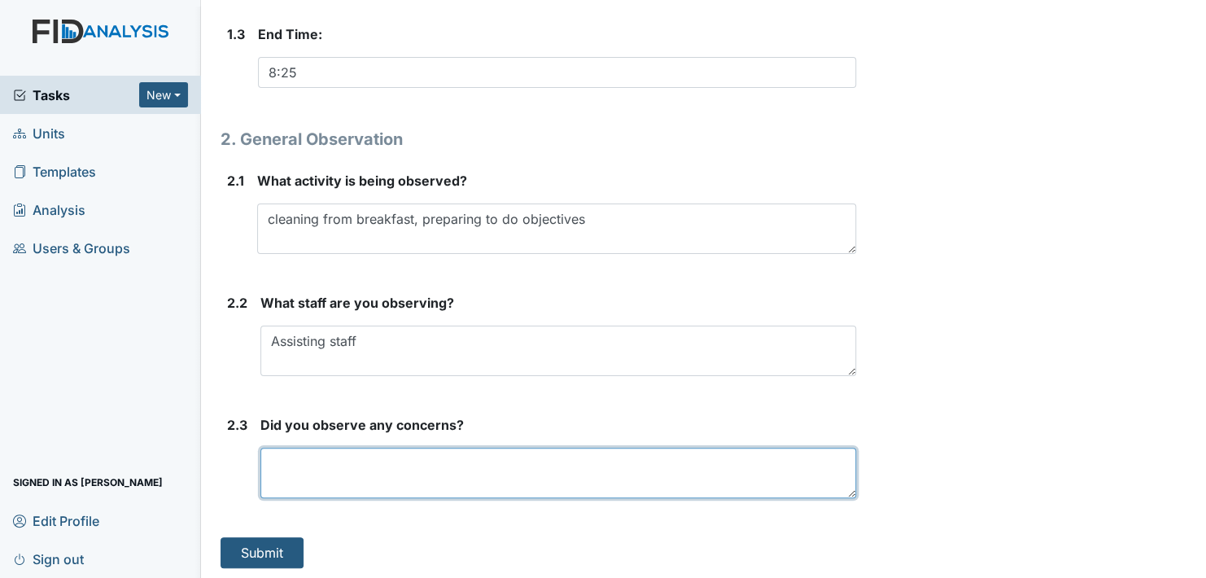
click at [280, 482] on textarea at bounding box center [558, 473] width 596 height 50
type textarea "No concerns observed"
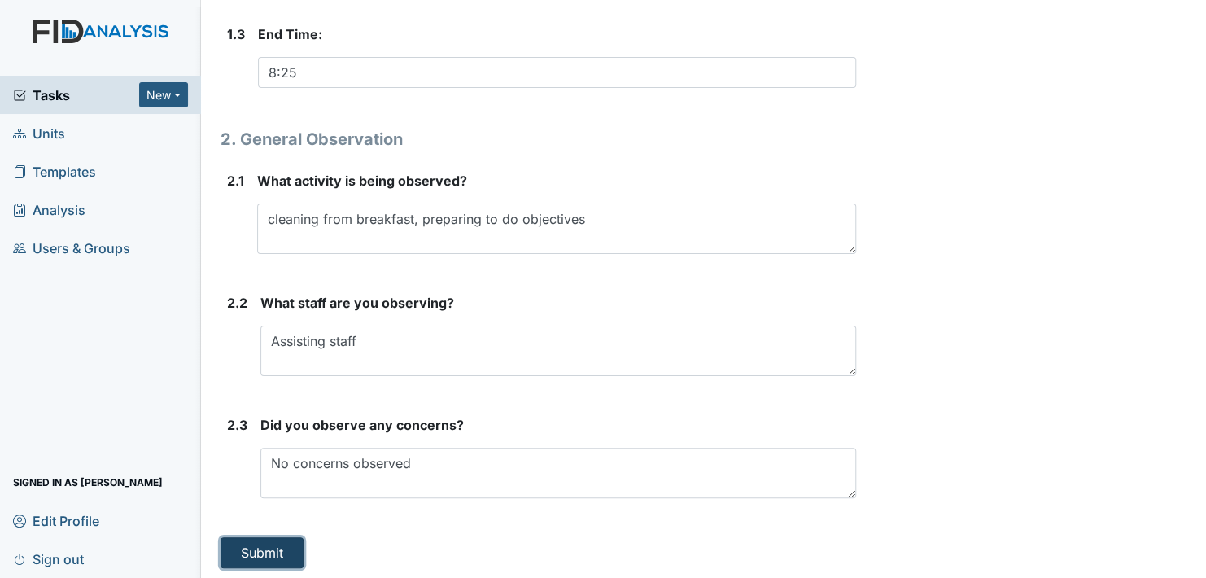
click at [256, 537] on button "Submit" at bounding box center [262, 552] width 83 height 31
